Goal: Information Seeking & Learning: Learn about a topic

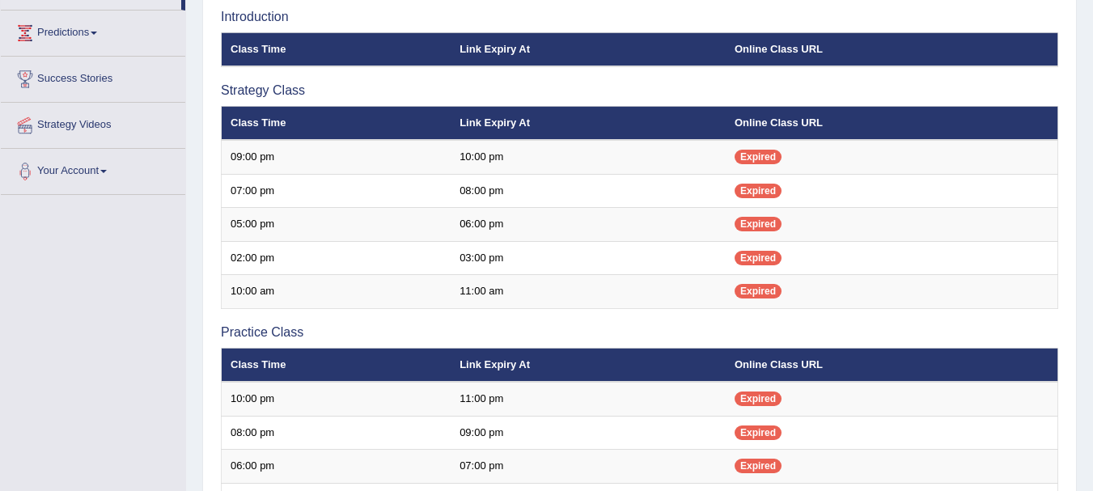
scroll to position [214, 0]
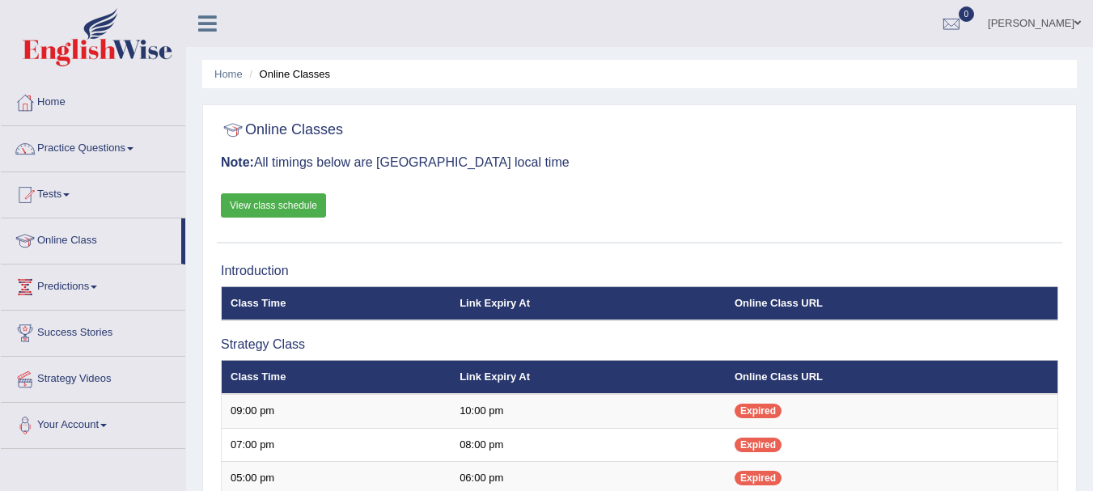
click at [308, 205] on link "View class schedule" at bounding box center [273, 205] width 105 height 24
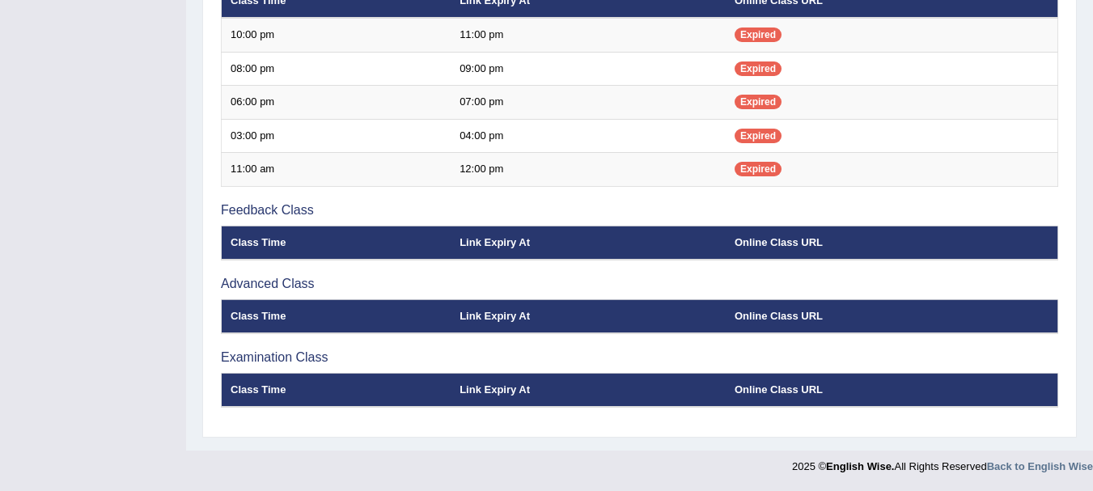
scroll to position [375, 0]
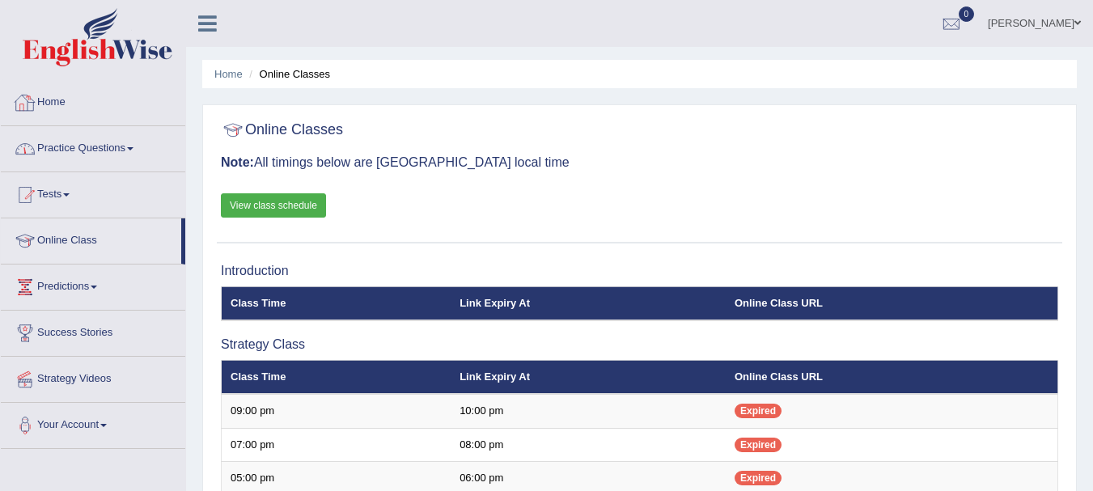
scroll to position [324, 0]
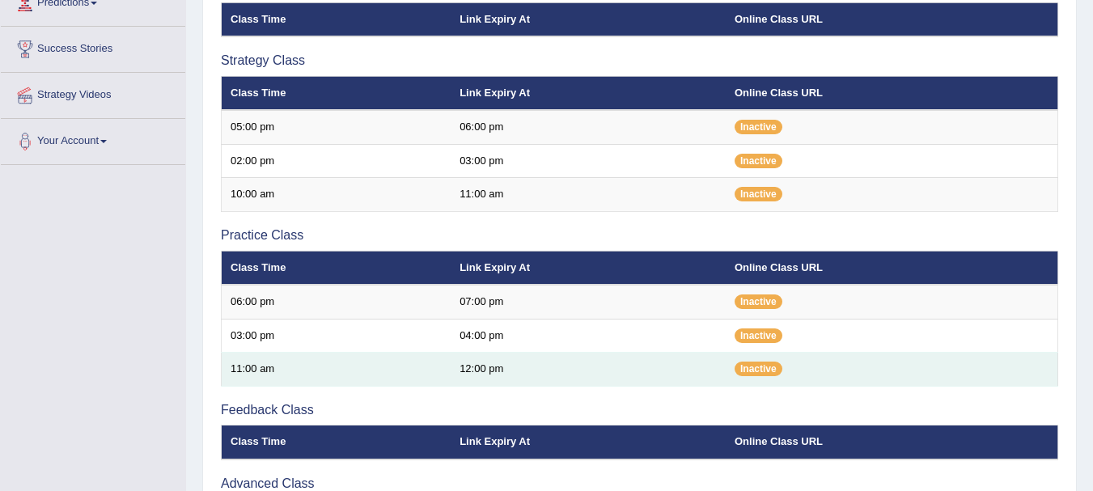
scroll to position [78, 0]
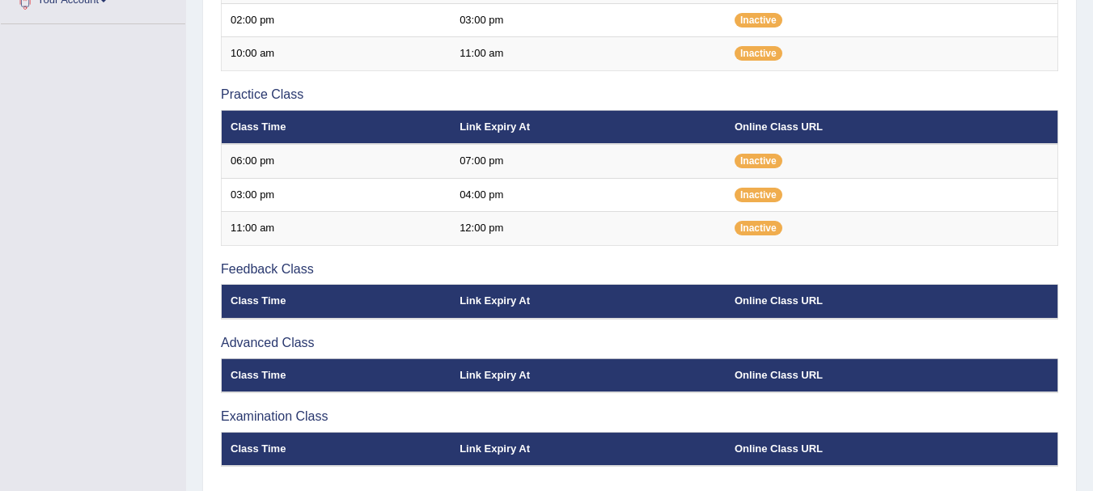
scroll to position [483, 0]
